Goal: Navigation & Orientation: Understand site structure

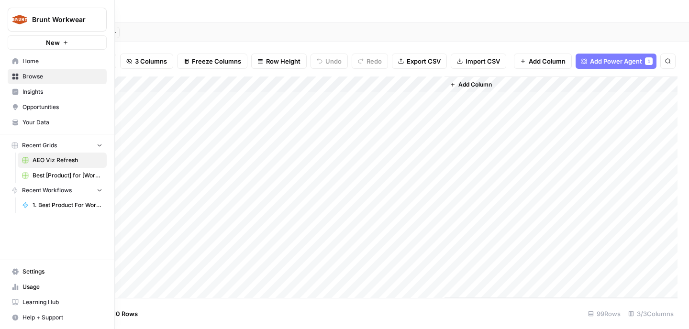
click at [52, 62] on span "Home" at bounding box center [62, 61] width 80 height 9
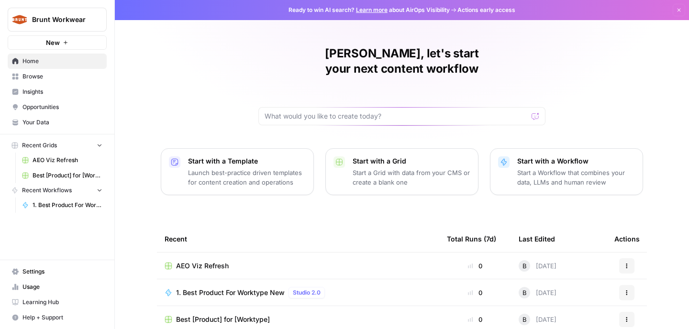
click at [72, 87] on link "Insights" at bounding box center [57, 91] width 99 height 15
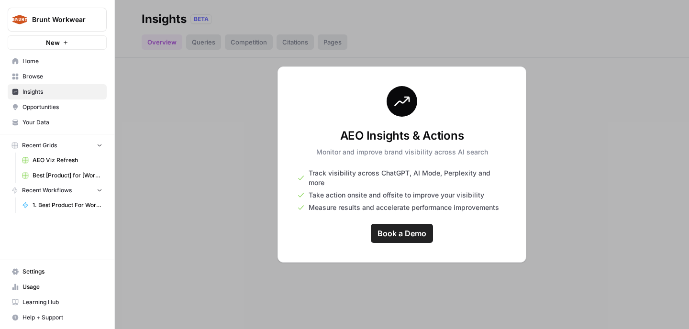
click at [71, 106] on span "Opportunities" at bounding box center [62, 107] width 80 height 9
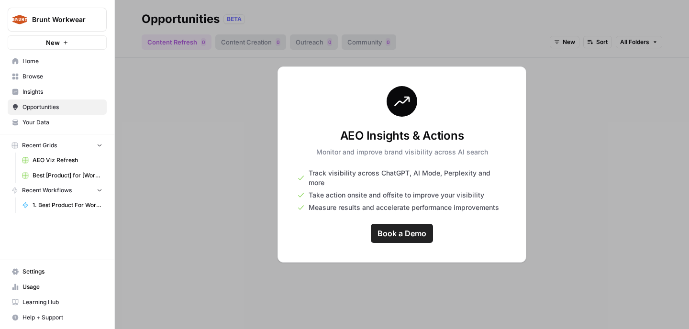
click at [69, 126] on span "Your Data" at bounding box center [62, 122] width 80 height 9
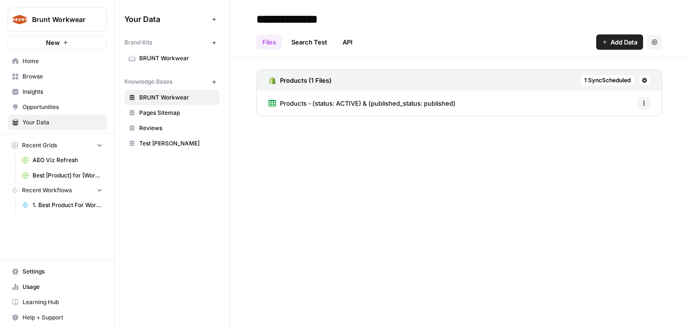
click at [69, 80] on span "Browse" at bounding box center [62, 76] width 80 height 9
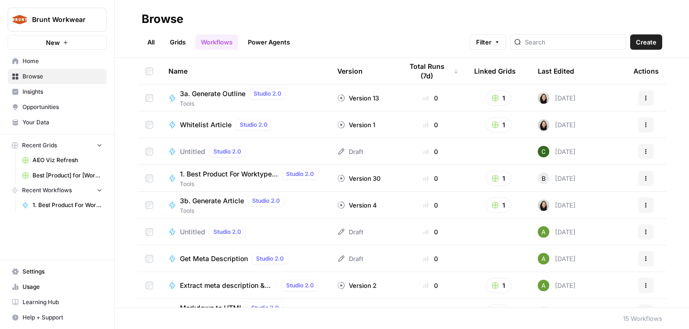
click at [69, 163] on span "AEO Viz Refresh" at bounding box center [68, 160] width 70 height 9
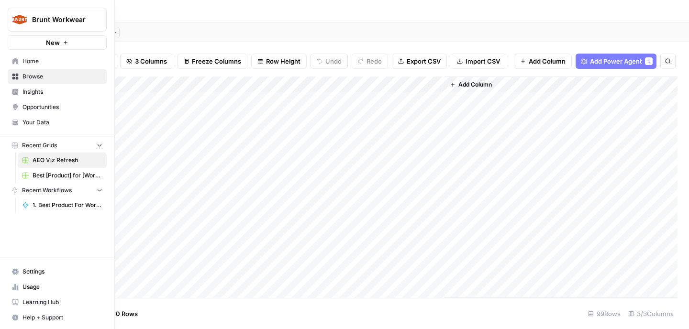
click at [51, 93] on span "Insights" at bounding box center [62, 92] width 80 height 9
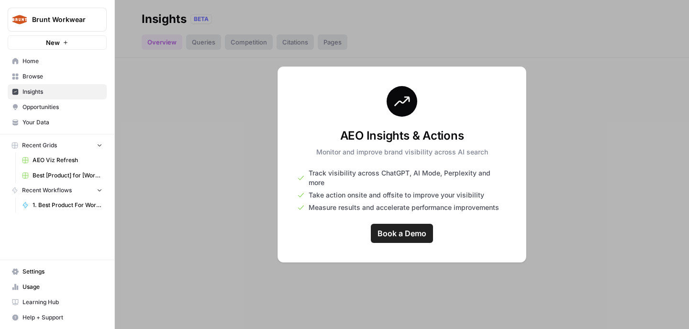
click at [72, 117] on link "Your Data" at bounding box center [57, 122] width 99 height 15
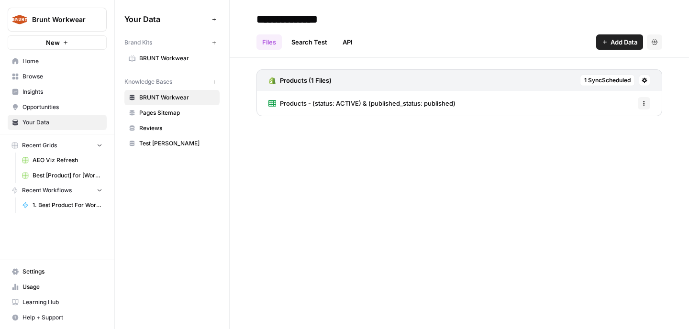
click at [76, 89] on span "Insights" at bounding box center [62, 92] width 80 height 9
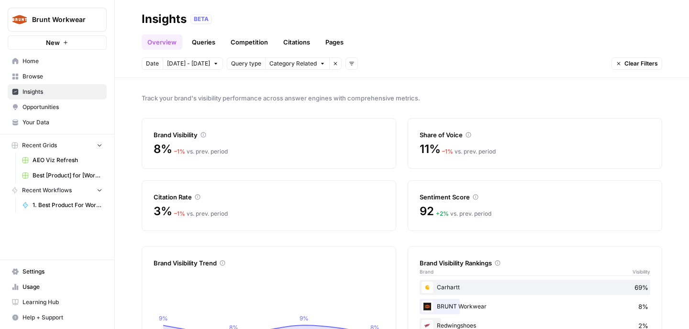
click at [234, 40] on link "Competition" at bounding box center [249, 41] width 49 height 15
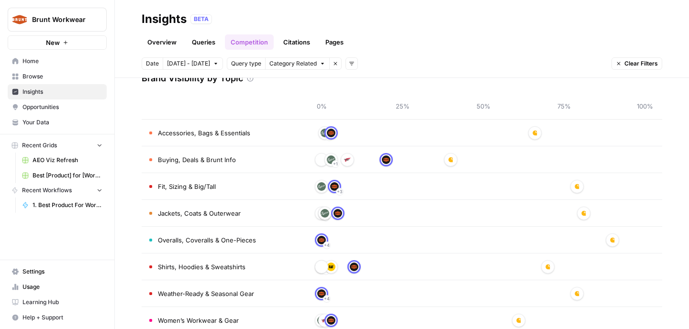
scroll to position [24, 0]
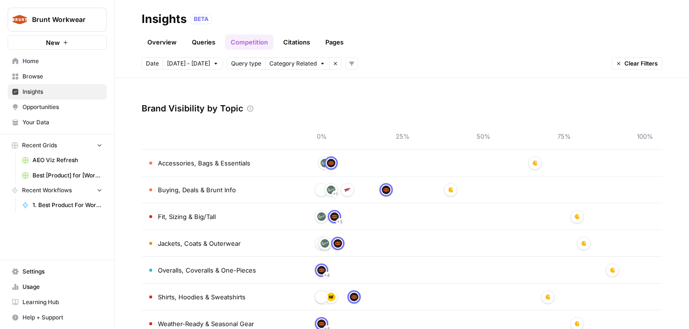
click at [206, 38] on link "Queries" at bounding box center [203, 41] width 35 height 15
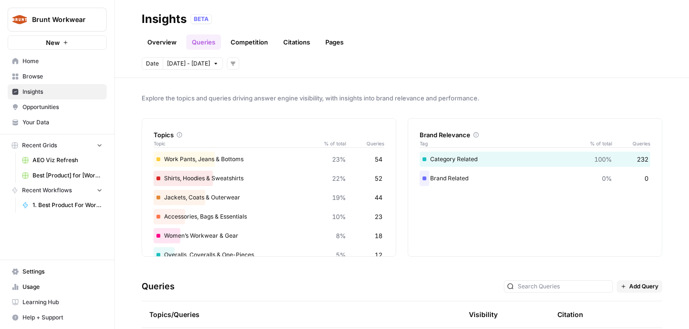
click at [327, 42] on link "Pages" at bounding box center [335, 41] width 30 height 15
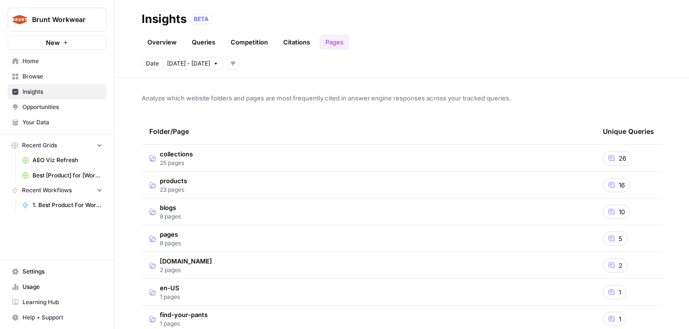
scroll to position [15, 0]
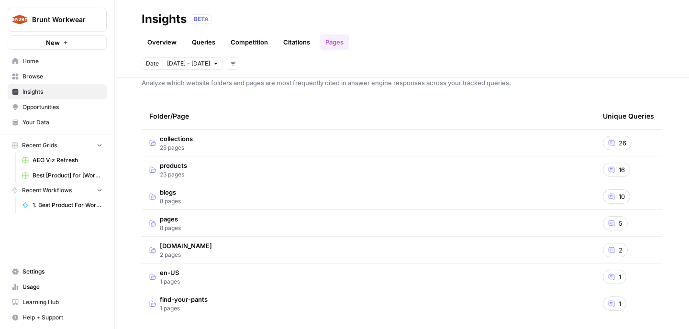
click at [165, 39] on link "Overview" at bounding box center [162, 41] width 41 height 15
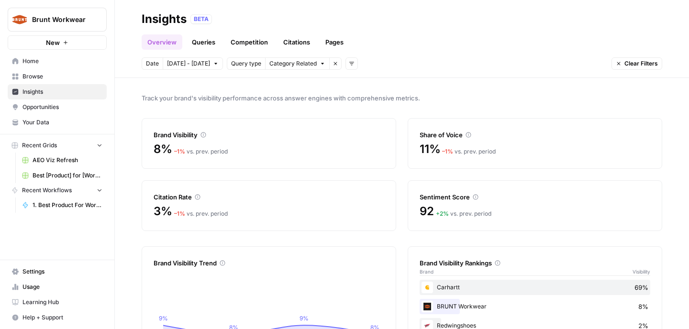
click at [67, 112] on link "Opportunities" at bounding box center [57, 107] width 99 height 15
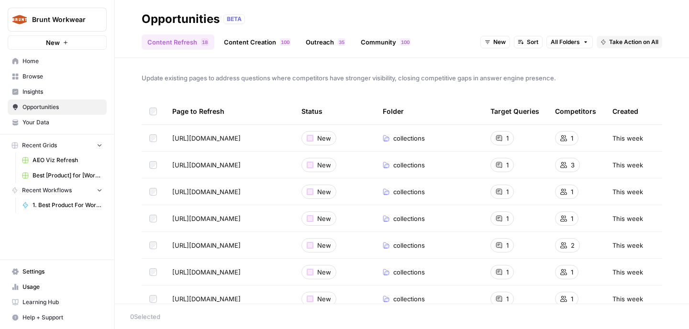
click at [323, 45] on link "Outreach 5 3" at bounding box center [325, 41] width 51 height 15
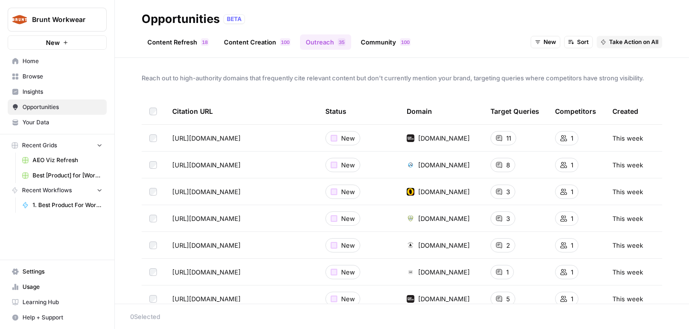
click at [264, 42] on link "Content Creation 0 0 1" at bounding box center [257, 41] width 78 height 15
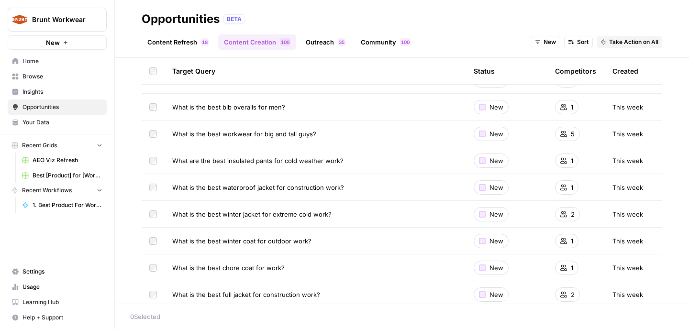
scroll to position [435, 0]
